Goal: Information Seeking & Learning: Learn about a topic

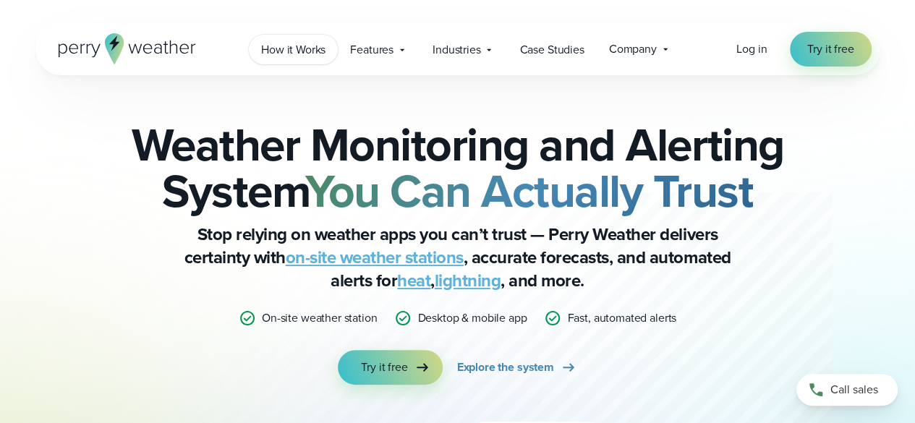
click at [300, 49] on span "How it Works" at bounding box center [293, 49] width 64 height 17
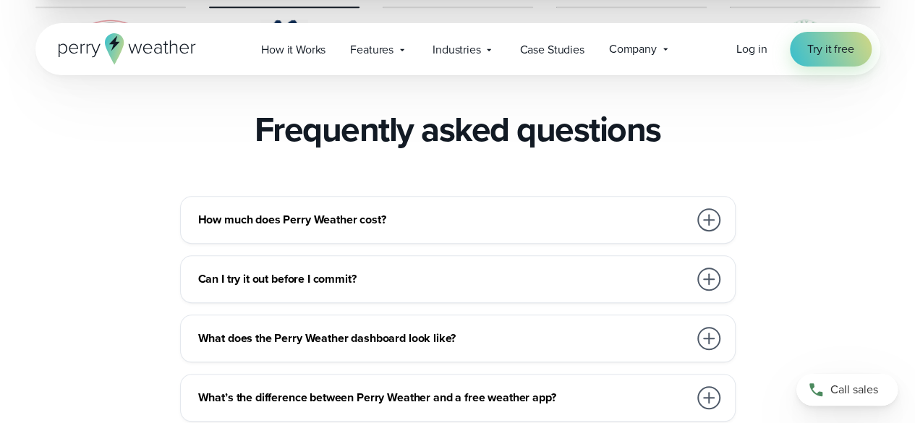
scroll to position [3134, 0]
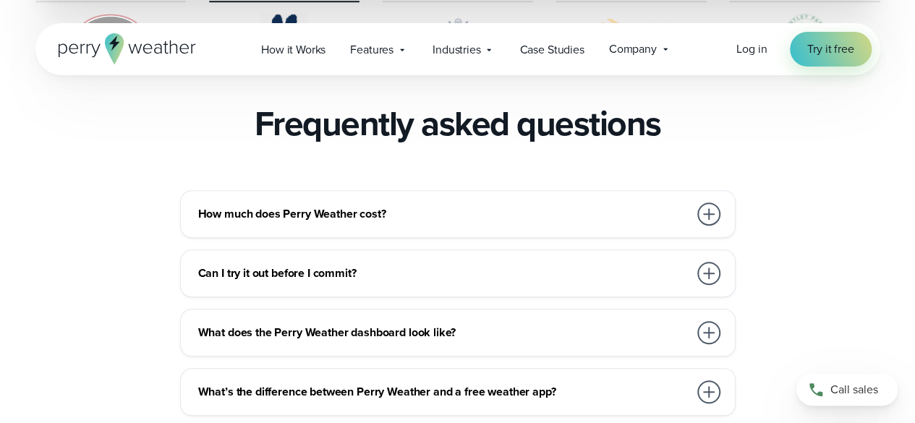
click at [708, 202] on div at bounding box center [708, 213] width 23 height 23
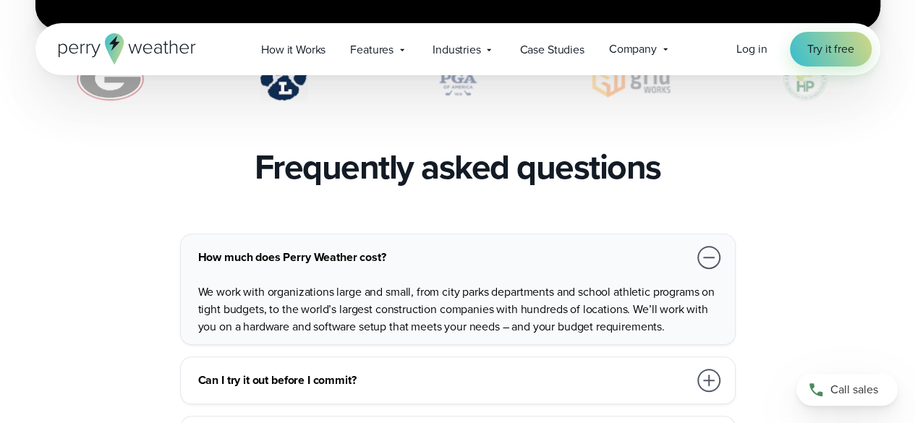
scroll to position [3114, 0]
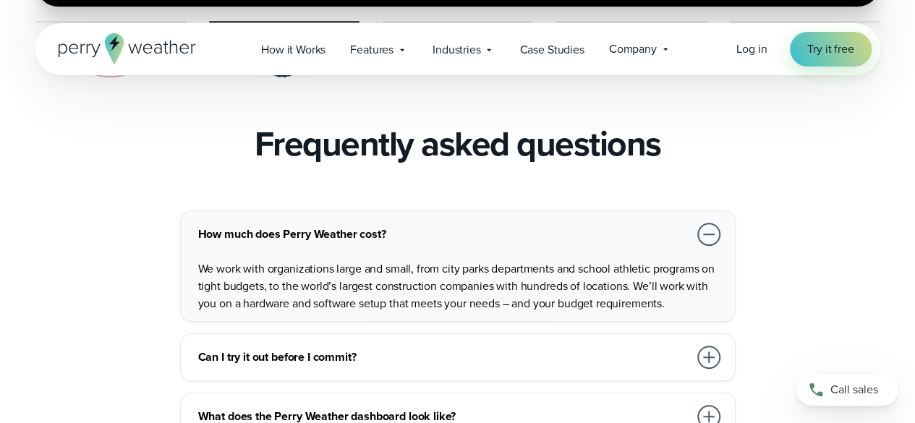
click at [712, 223] on div at bounding box center [708, 234] width 23 height 23
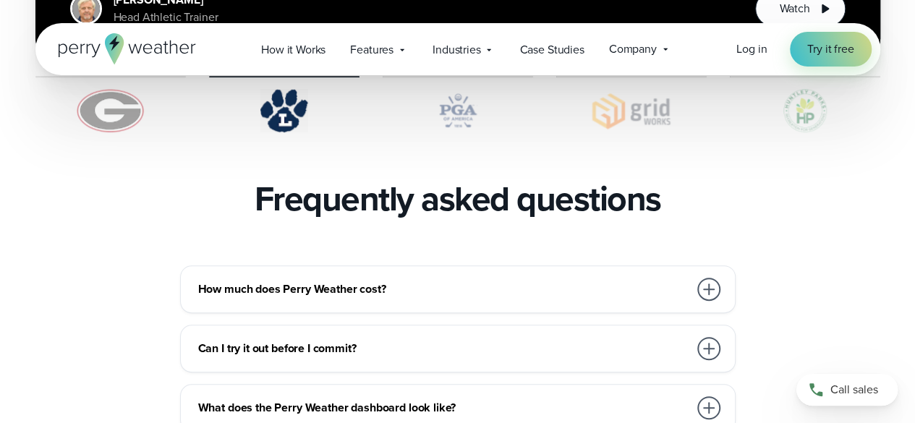
scroll to position [3111, 0]
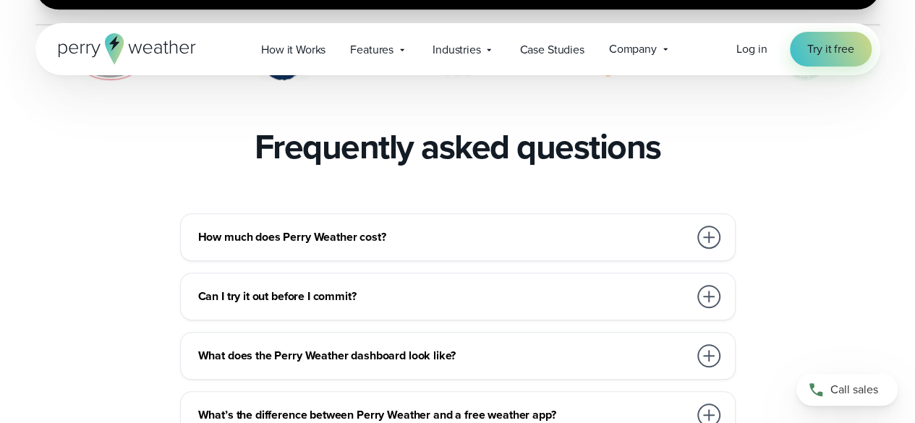
click at [711, 226] on div at bounding box center [708, 237] width 23 height 23
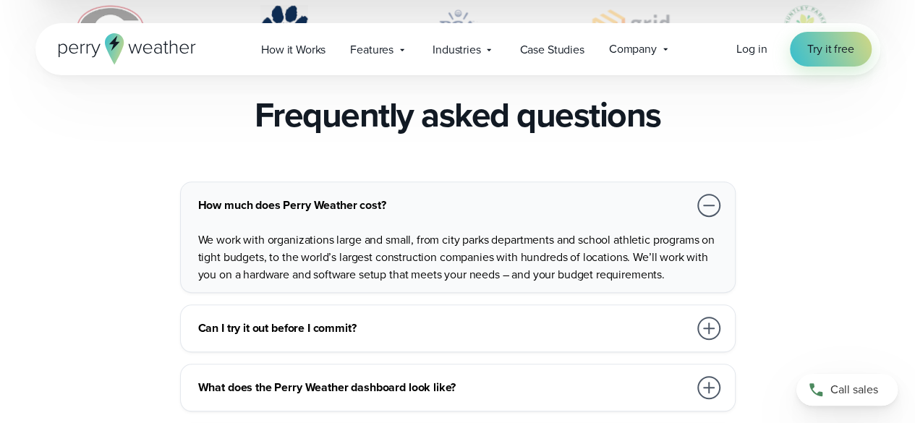
scroll to position [3172, 0]
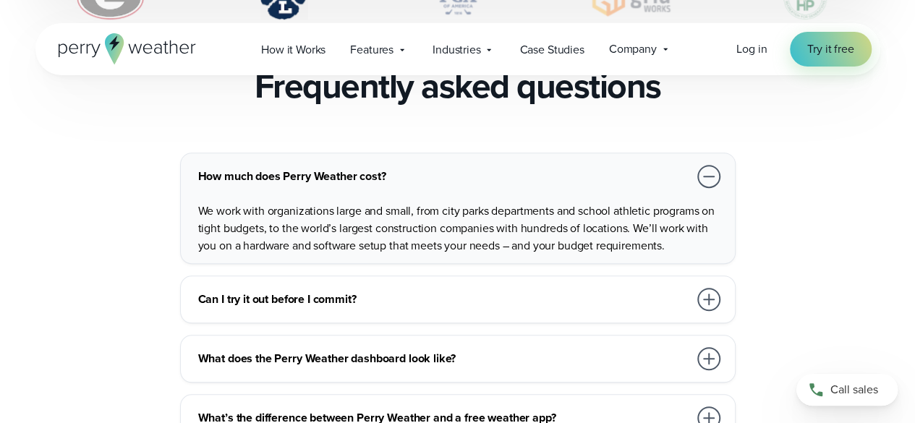
click at [708, 165] on div at bounding box center [708, 176] width 23 height 23
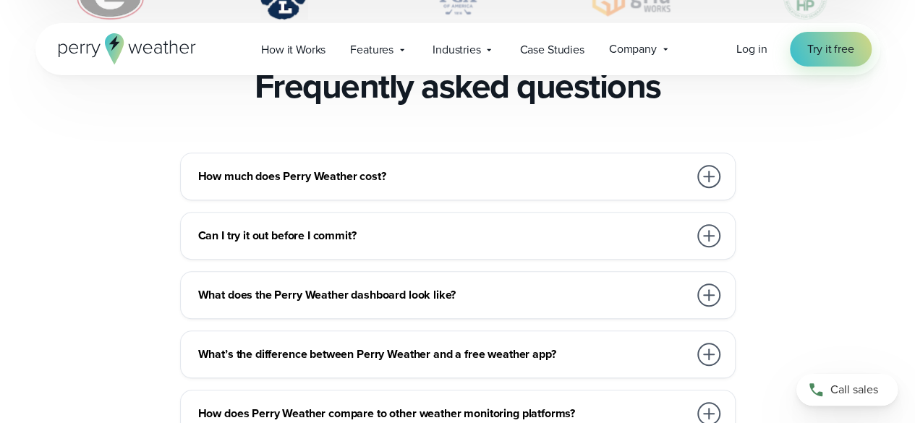
click at [713, 165] on div at bounding box center [708, 176] width 23 height 23
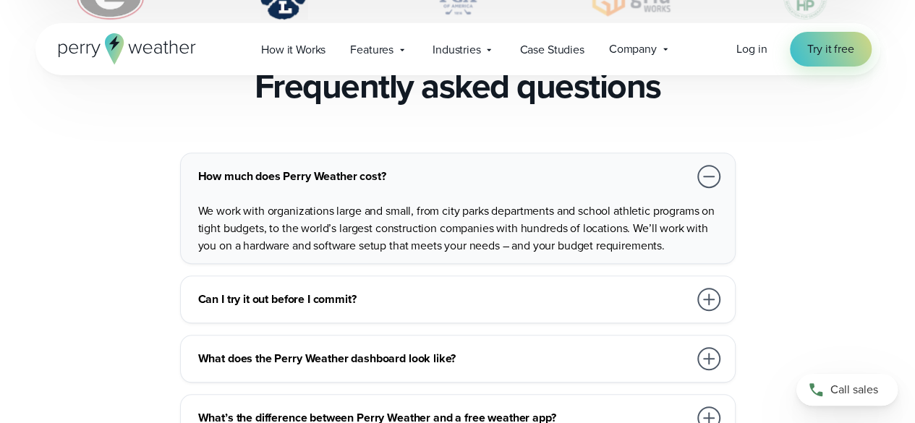
click at [707, 165] on div at bounding box center [708, 176] width 23 height 23
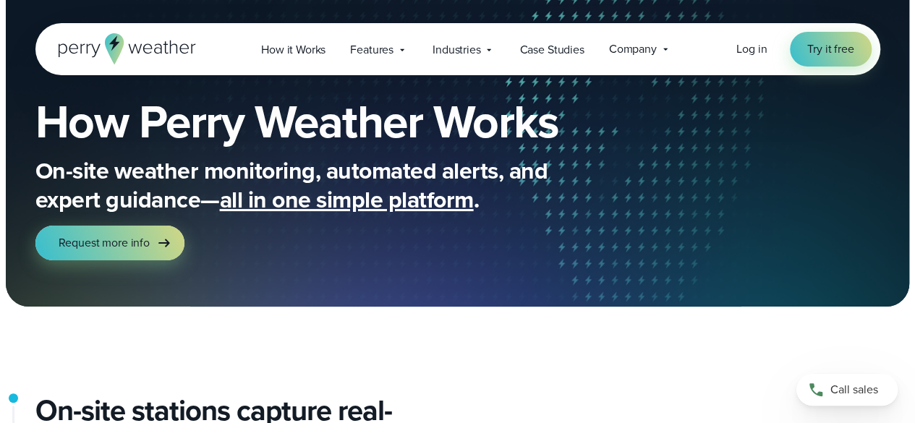
scroll to position [0, 0]
